Goal: Communication & Community: Answer question/provide support

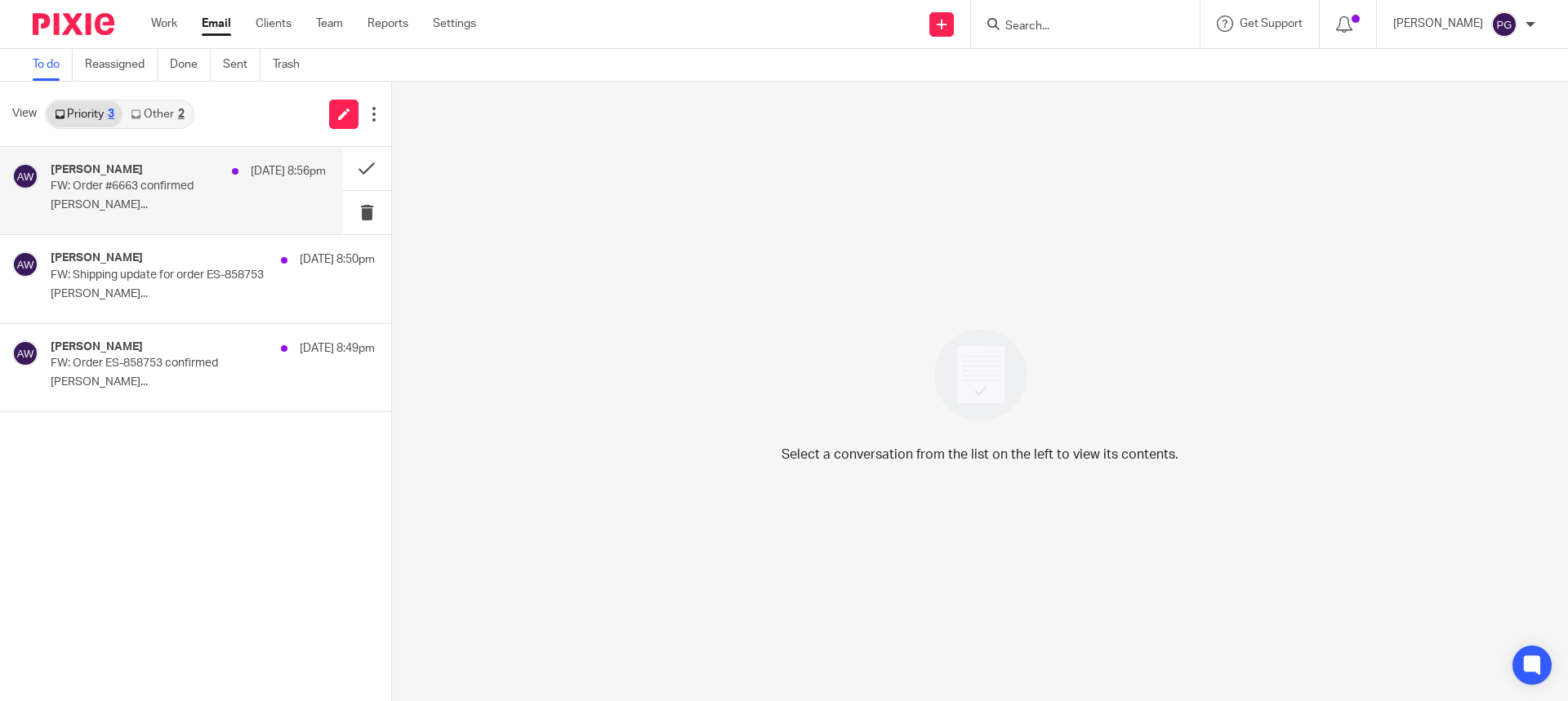
click at [153, 158] on div "[PERSON_NAME] [DATE] 8:56pm FW: Order #6663 confirmed [PERSON_NAME]..." at bounding box center [171, 190] width 342 height 88
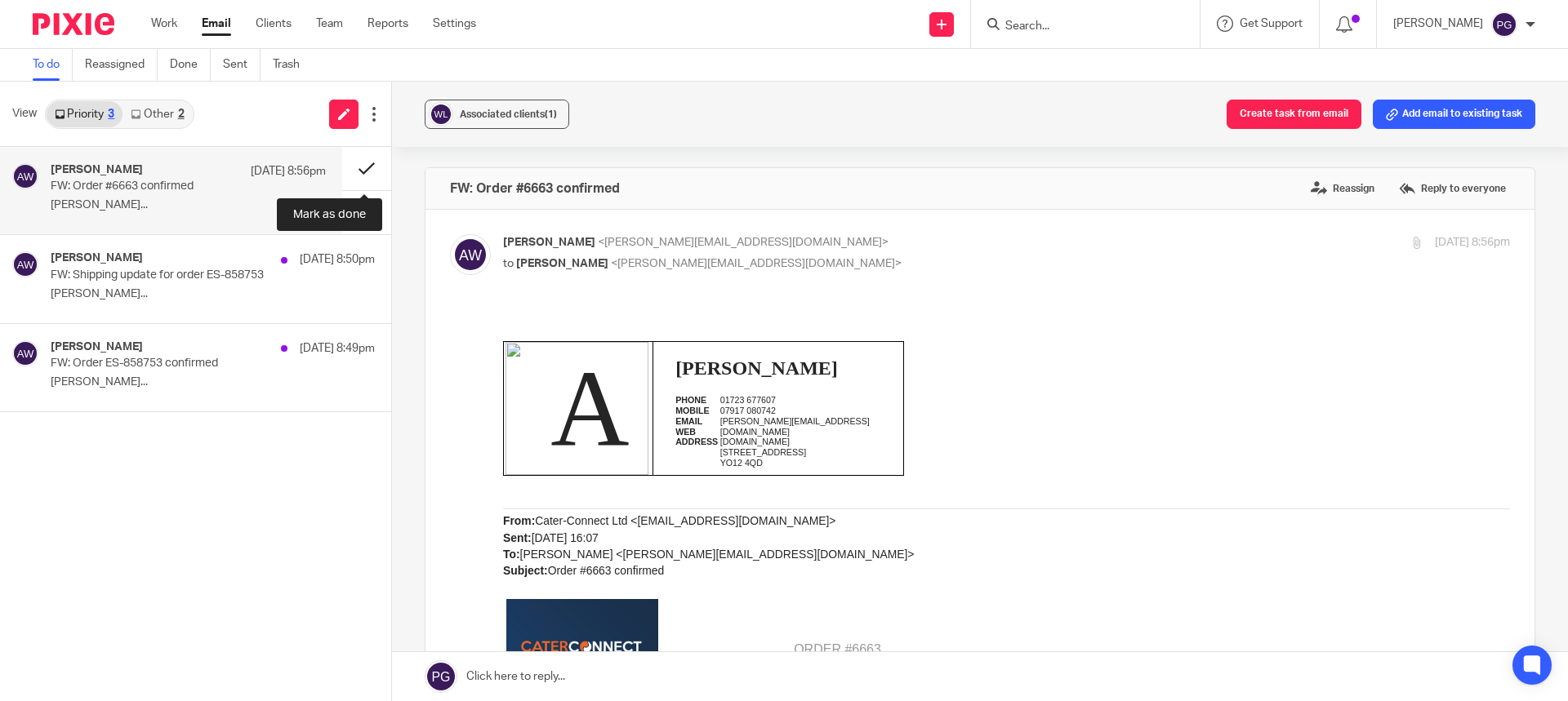
click at [362, 157] on button at bounding box center [366, 168] width 49 height 43
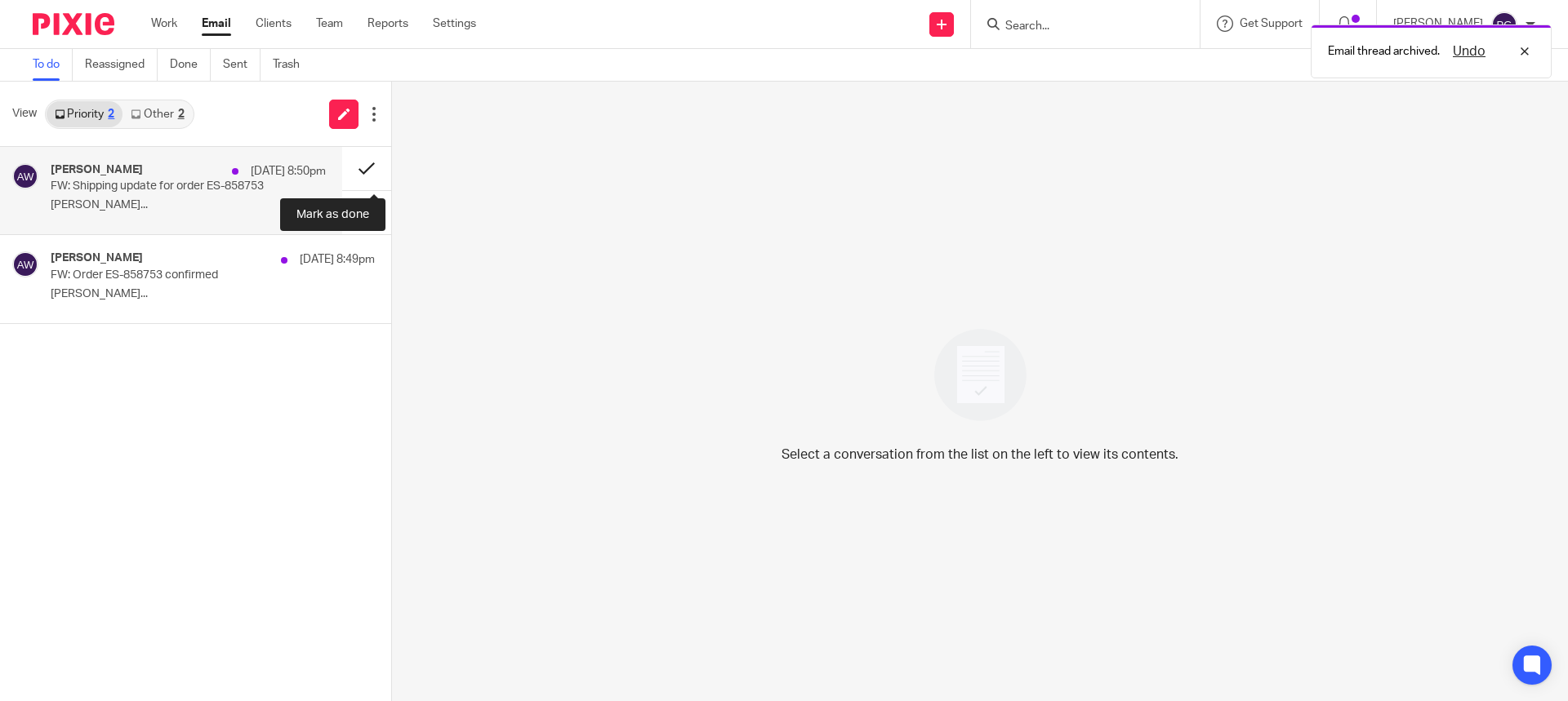
click at [363, 169] on button at bounding box center [366, 168] width 49 height 43
click at [391, 235] on button at bounding box center [397, 256] width 13 height 43
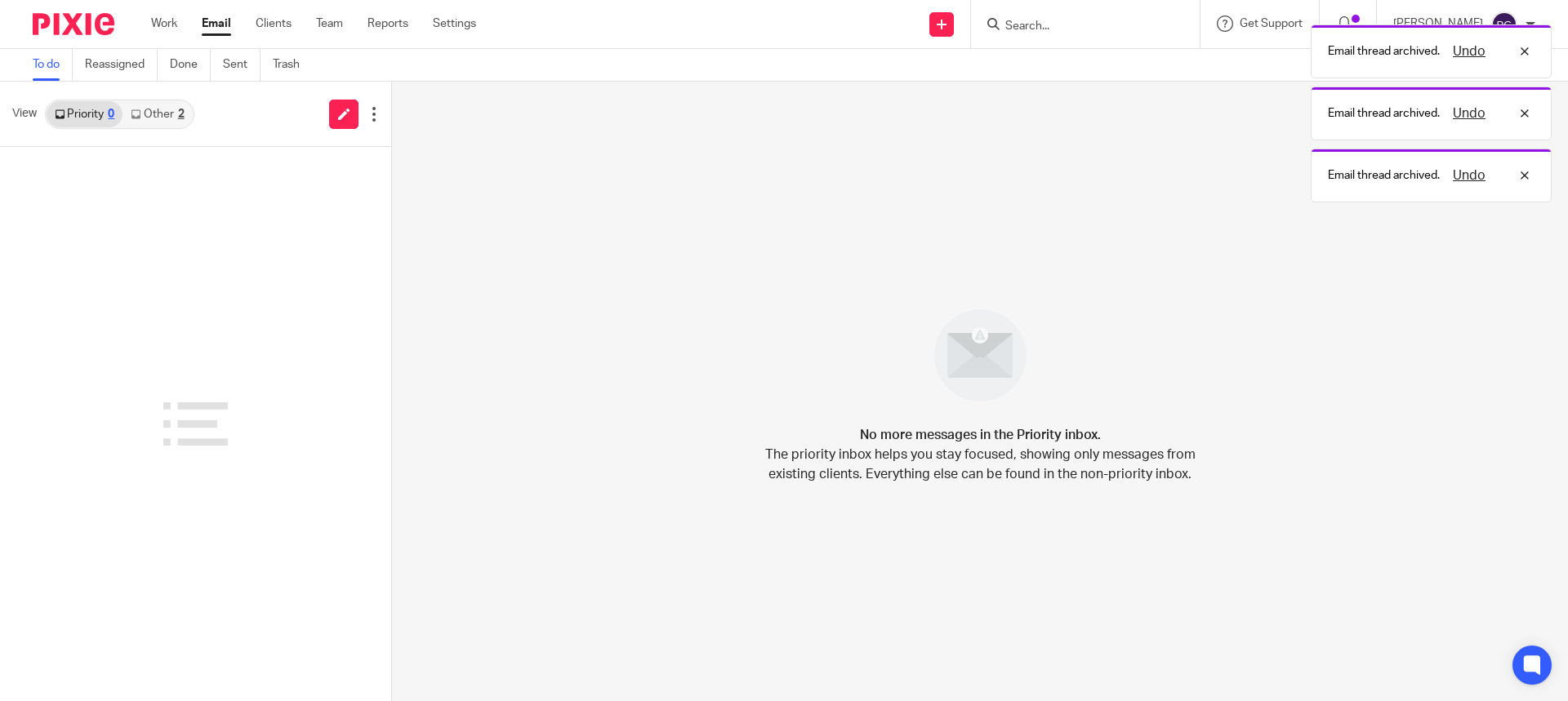
click at [168, 120] on link "Other 2" at bounding box center [158, 115] width 70 height 26
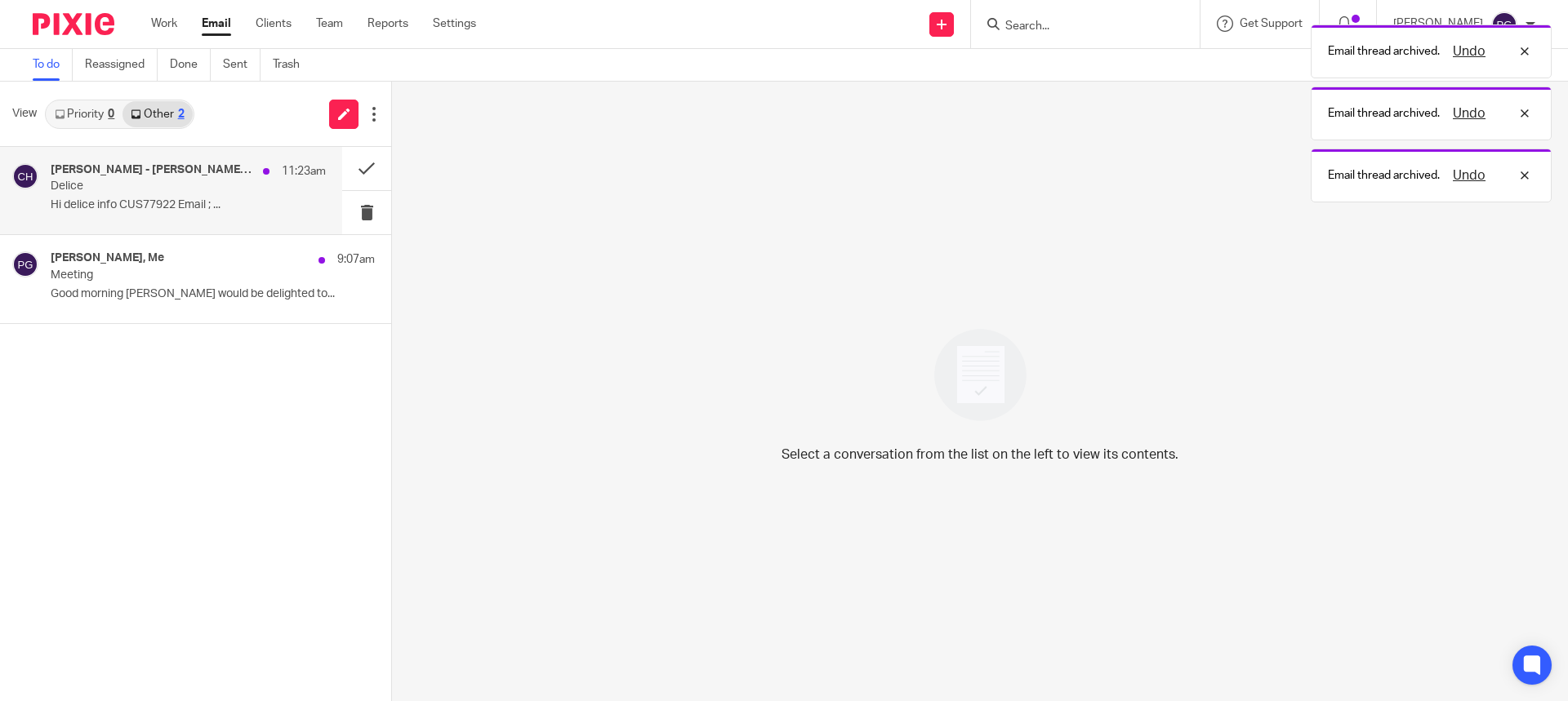
click at [149, 178] on div "[PERSON_NAME] - [PERSON_NAME] Food [PERSON_NAME] 11:23am" at bounding box center [189, 172] width 275 height 16
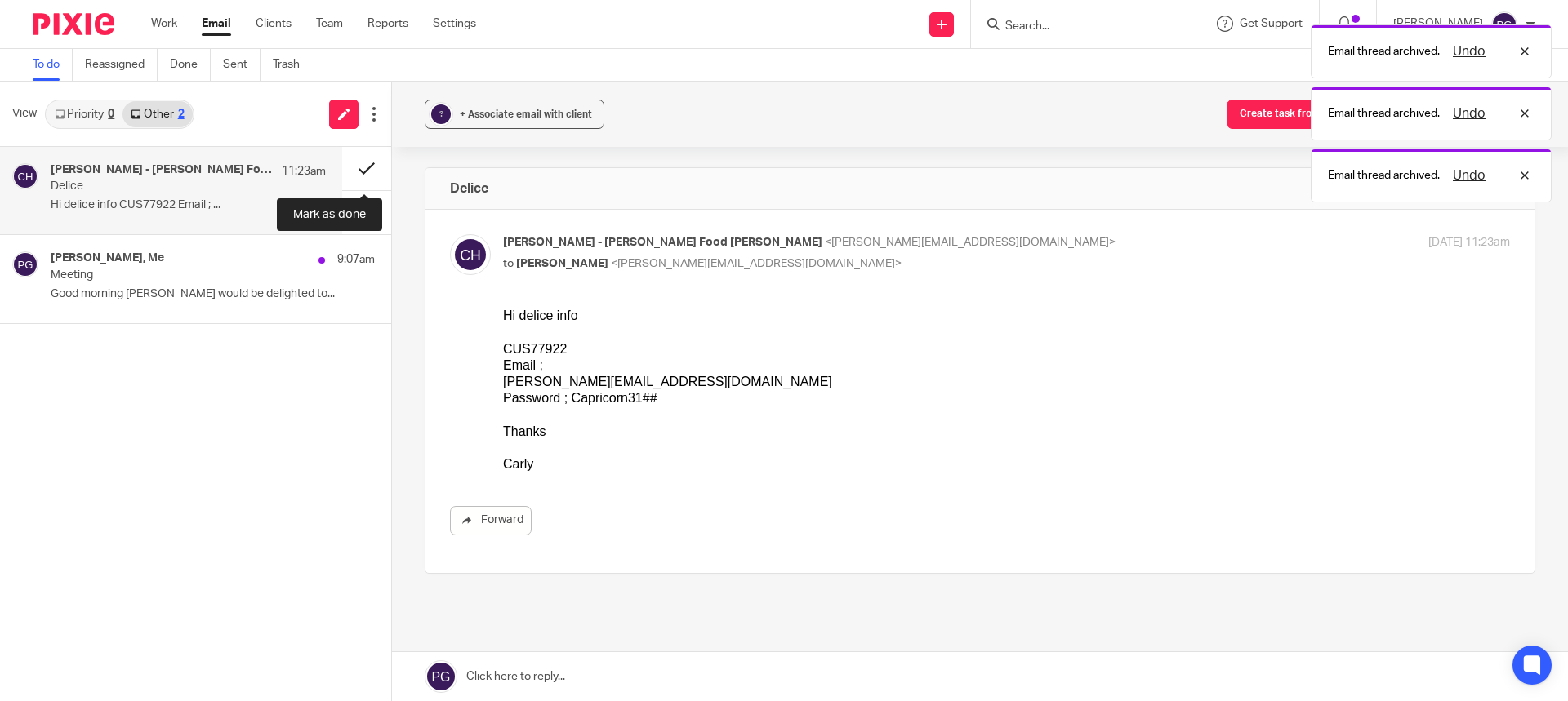
click at [368, 167] on button at bounding box center [366, 168] width 49 height 43
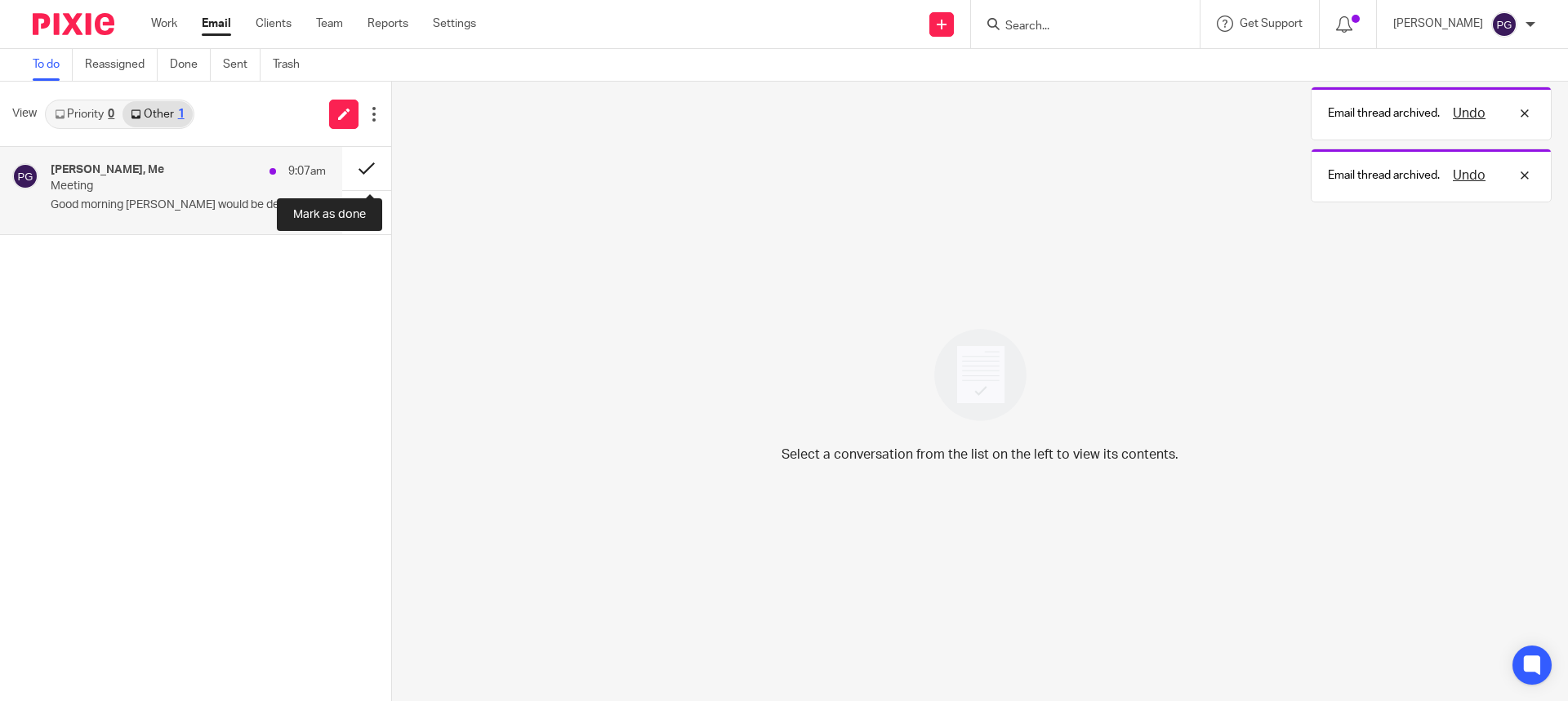
click at [365, 168] on button at bounding box center [366, 168] width 49 height 43
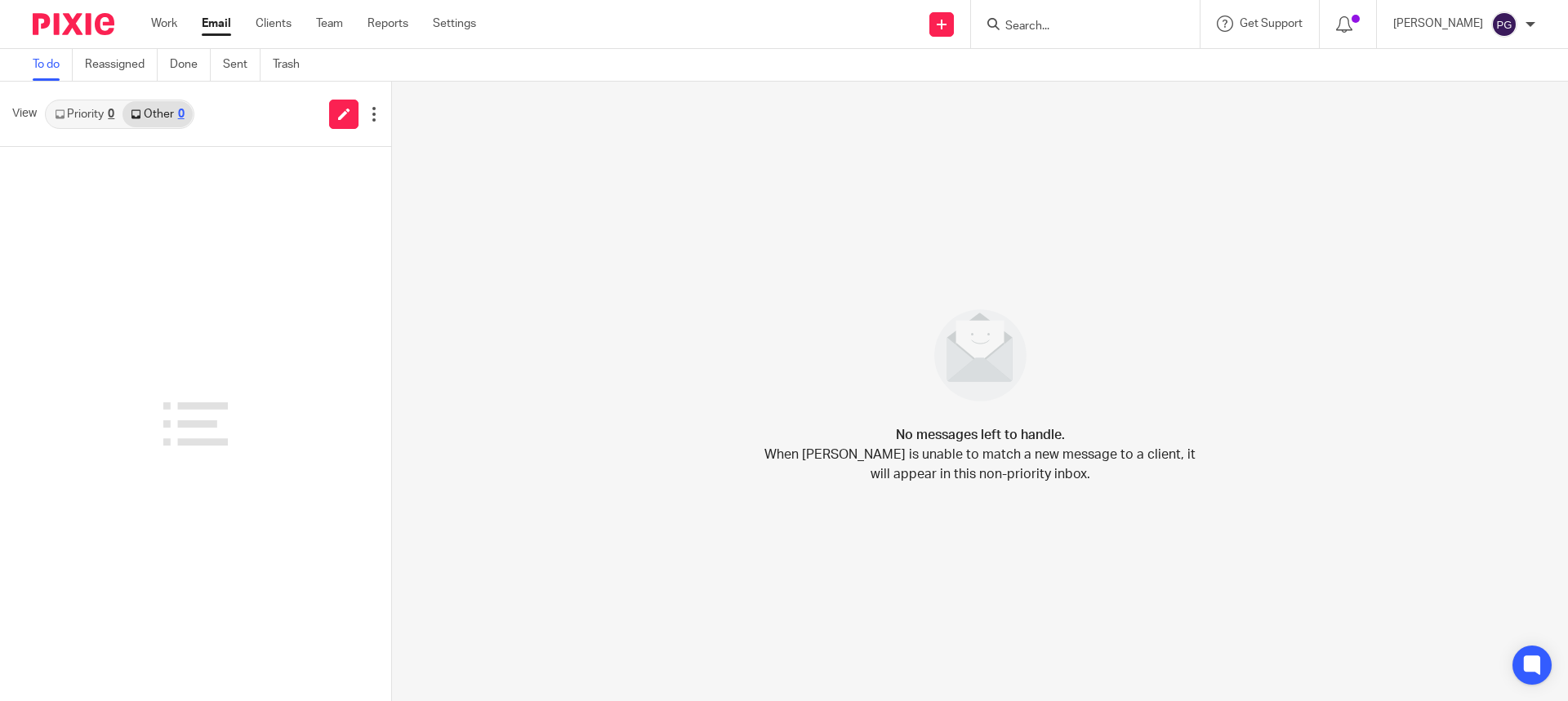
click at [1156, 252] on div "No messages left to handle. When [PERSON_NAME] is unable to match a new message…" at bounding box center [980, 392] width 1176 height 620
